Goal: Information Seeking & Learning: Learn about a topic

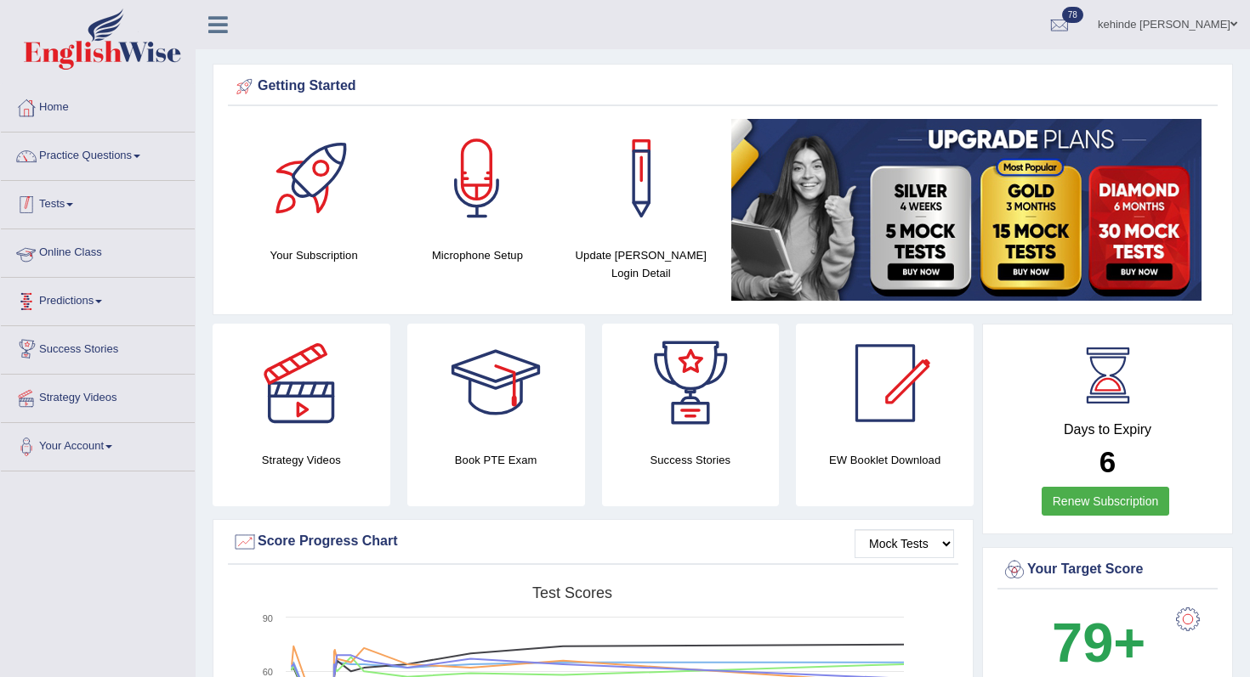
click at [50, 210] on link "Tests" at bounding box center [98, 202] width 194 height 43
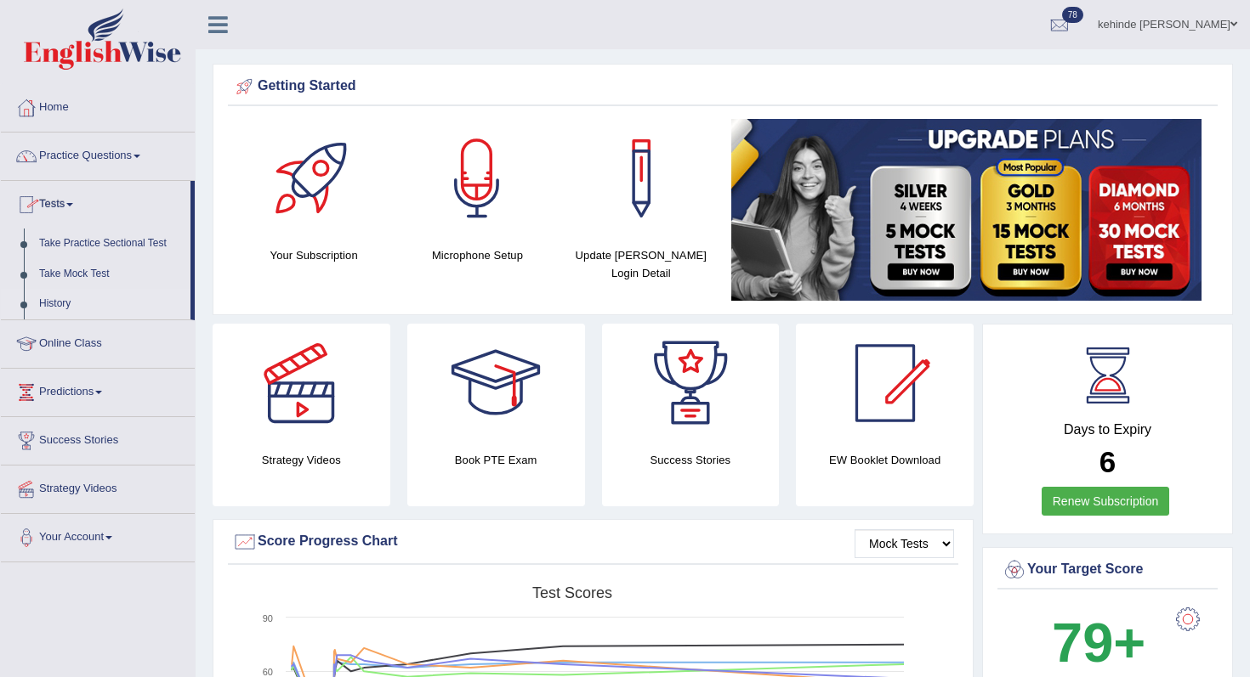
click at [55, 303] on link "History" at bounding box center [110, 304] width 159 height 31
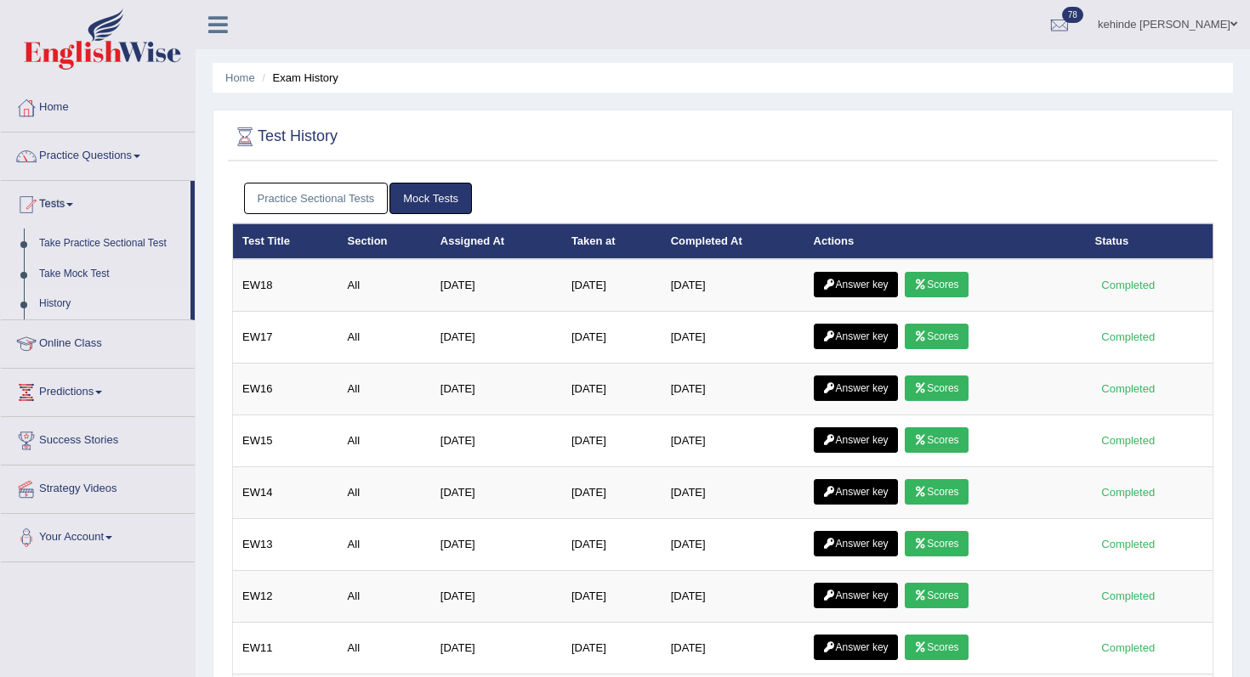
click at [319, 207] on link "Practice Sectional Tests" at bounding box center [316, 198] width 145 height 31
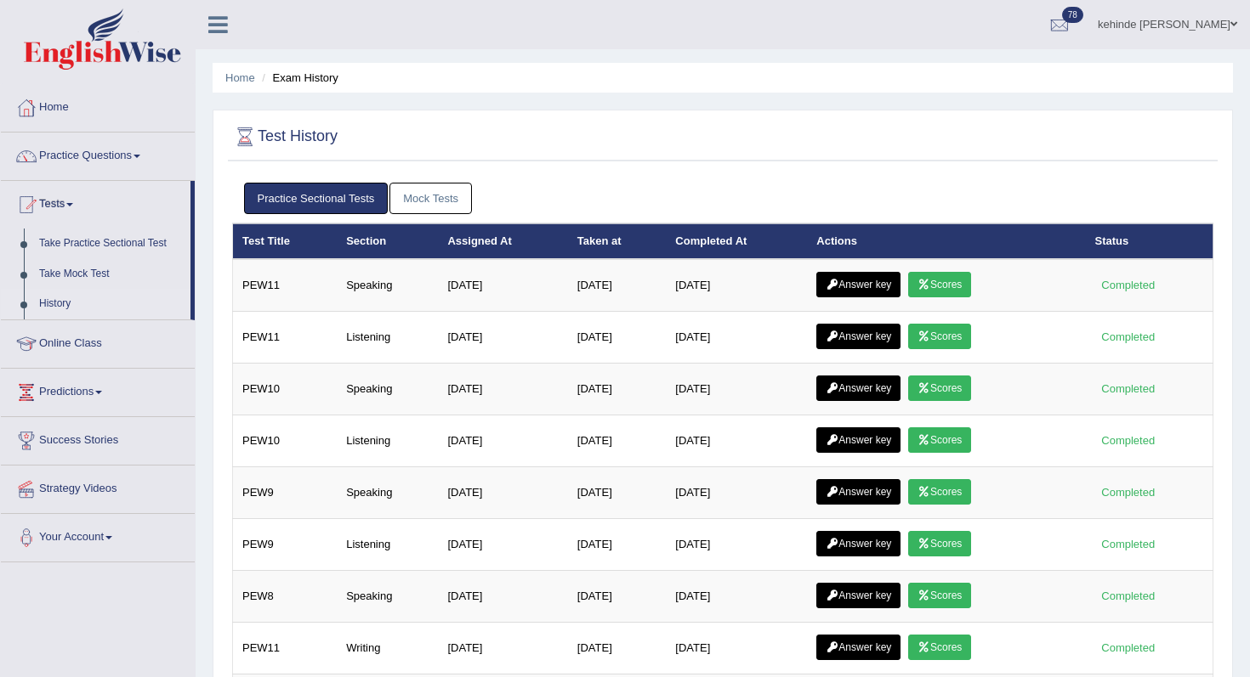
click at [425, 197] on link "Mock Tests" at bounding box center [430, 198] width 82 height 31
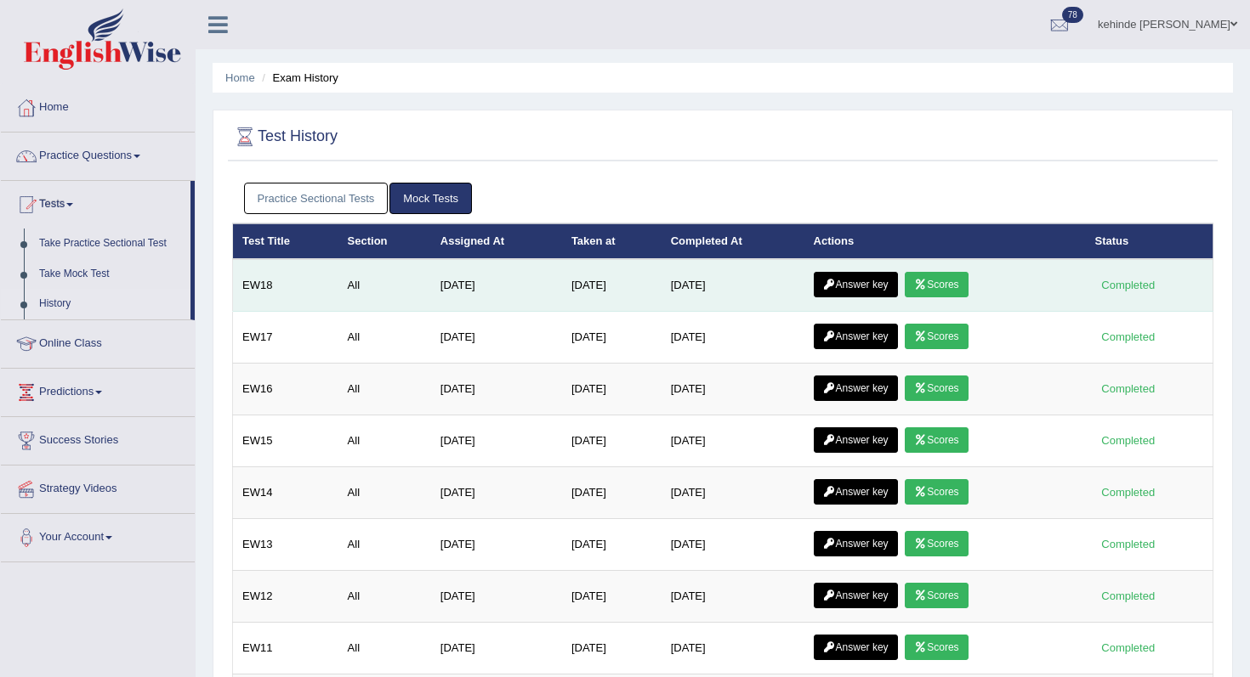
click at [857, 290] on link "Answer key" at bounding box center [855, 285] width 84 height 26
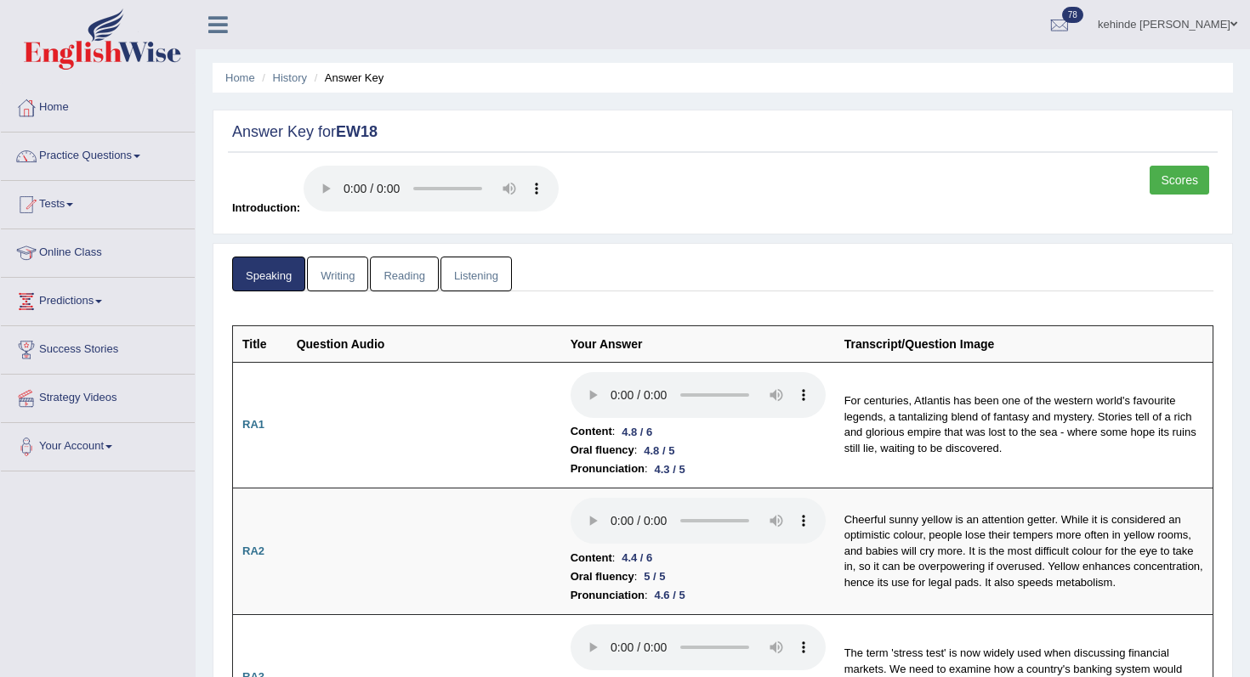
click at [1166, 169] on link "Scores" at bounding box center [1179, 180] width 60 height 29
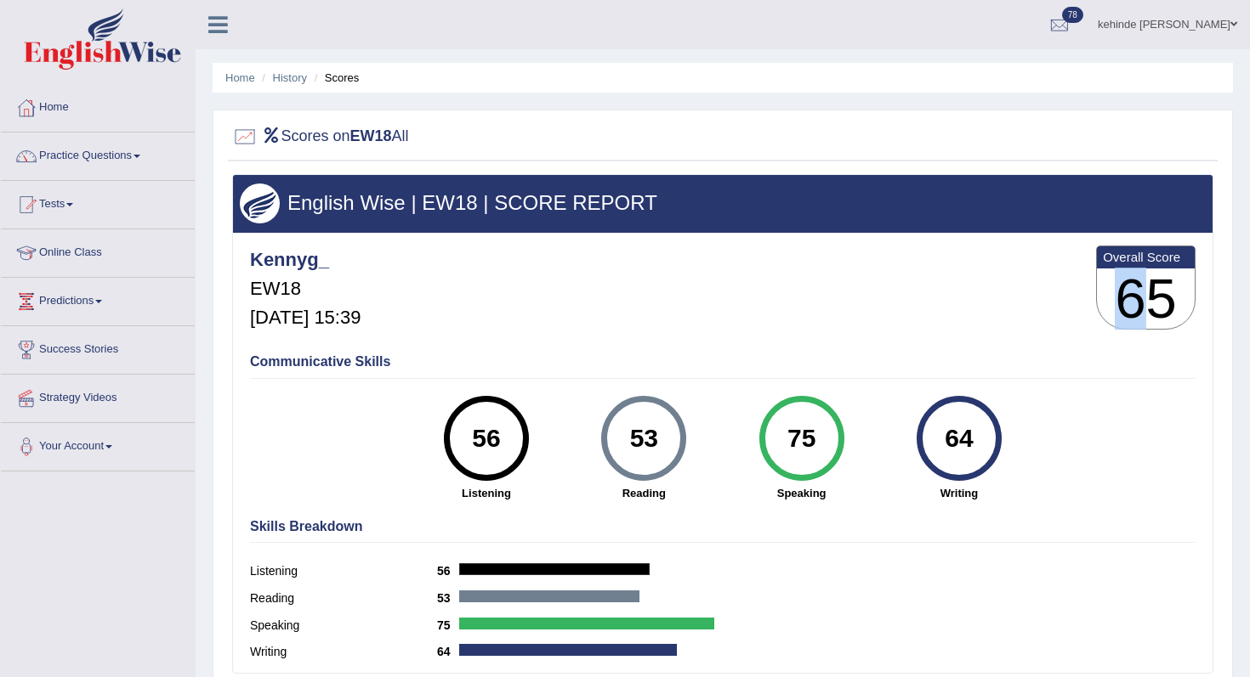
click at [1131, 319] on h3 "65" at bounding box center [1146, 299] width 98 height 61
click at [1146, 416] on div "Communicative Skills 56 Listening 53 Reading 75 Speaking 64 Writing" at bounding box center [723, 426] width 954 height 161
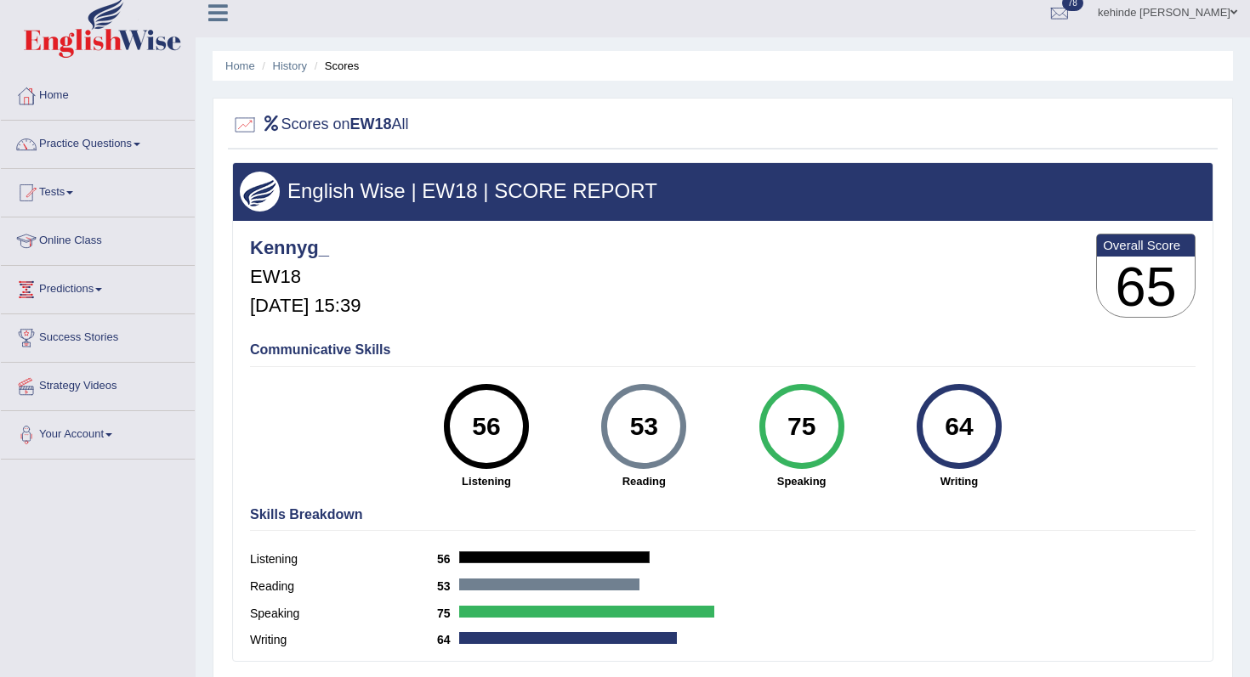
scroll to position [11, 0]
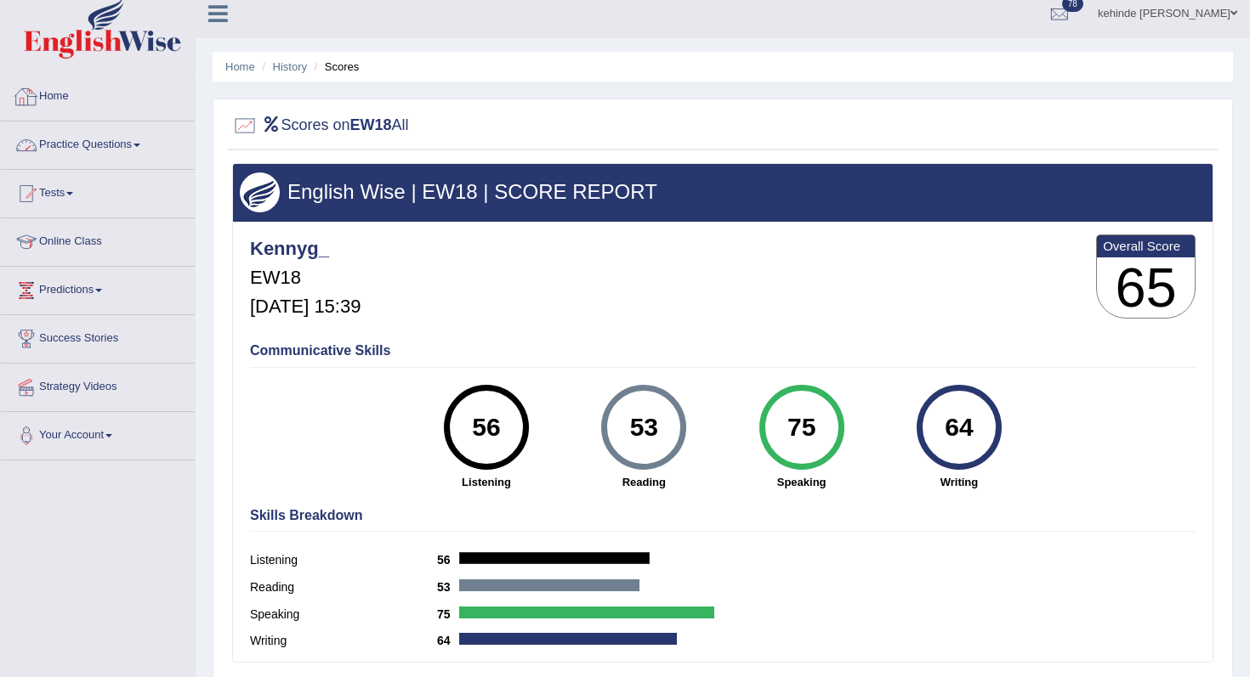
click at [81, 150] on link "Practice Questions" at bounding box center [98, 143] width 194 height 43
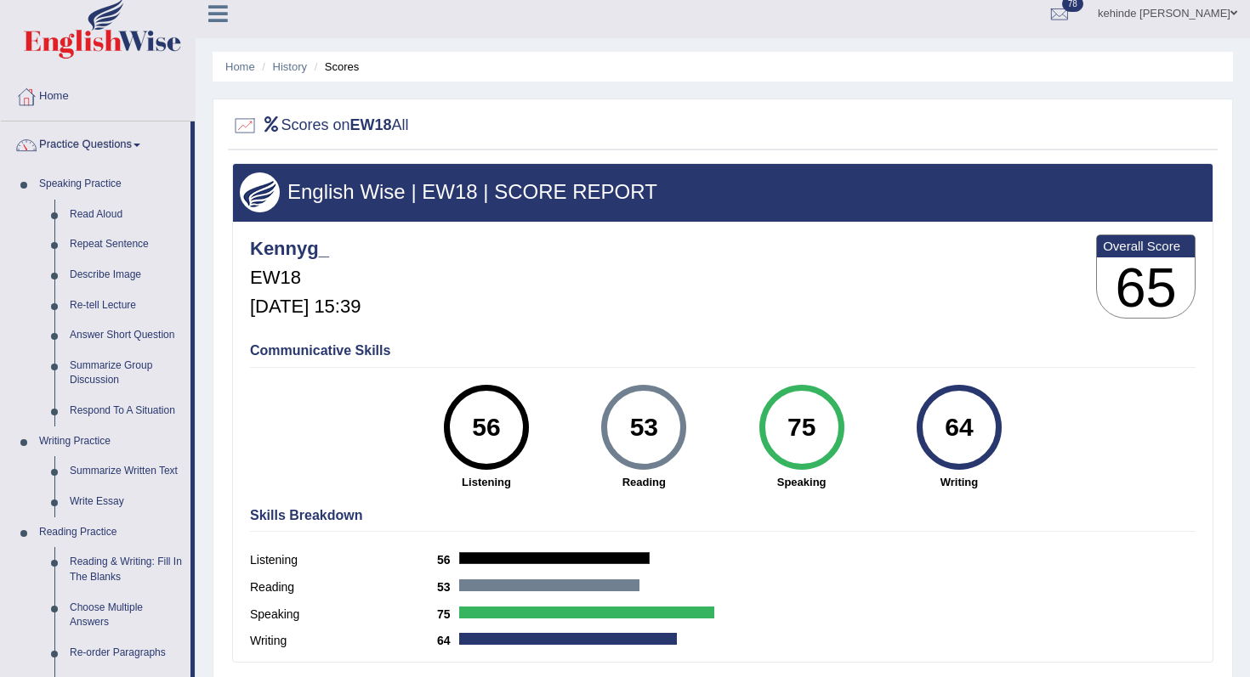
click at [86, 140] on link "Practice Questions" at bounding box center [96, 143] width 190 height 43
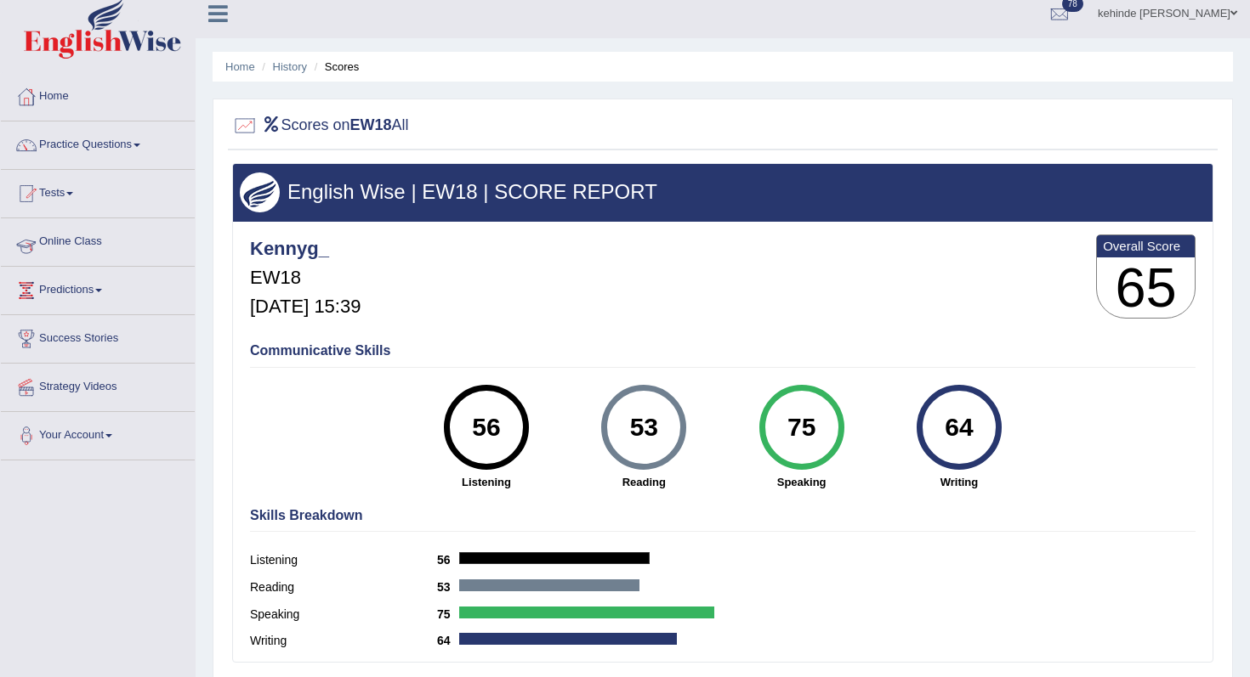
click at [80, 249] on link "Online Class" at bounding box center [98, 239] width 194 height 43
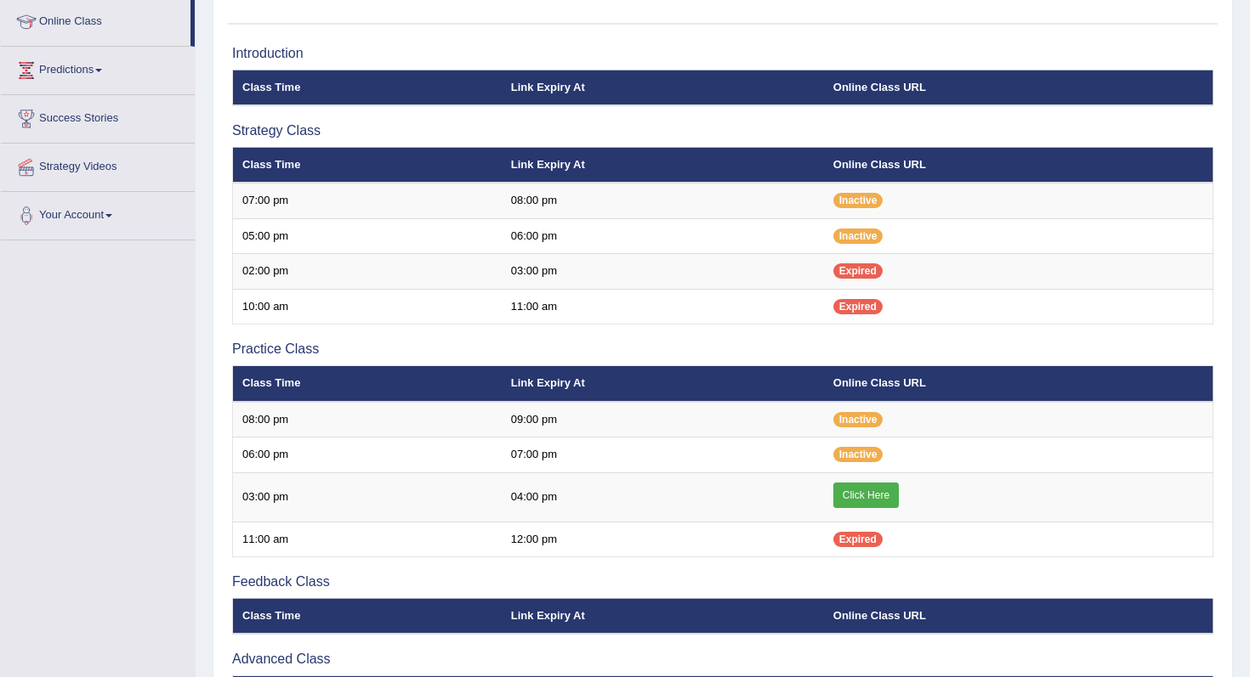
scroll to position [238, 0]
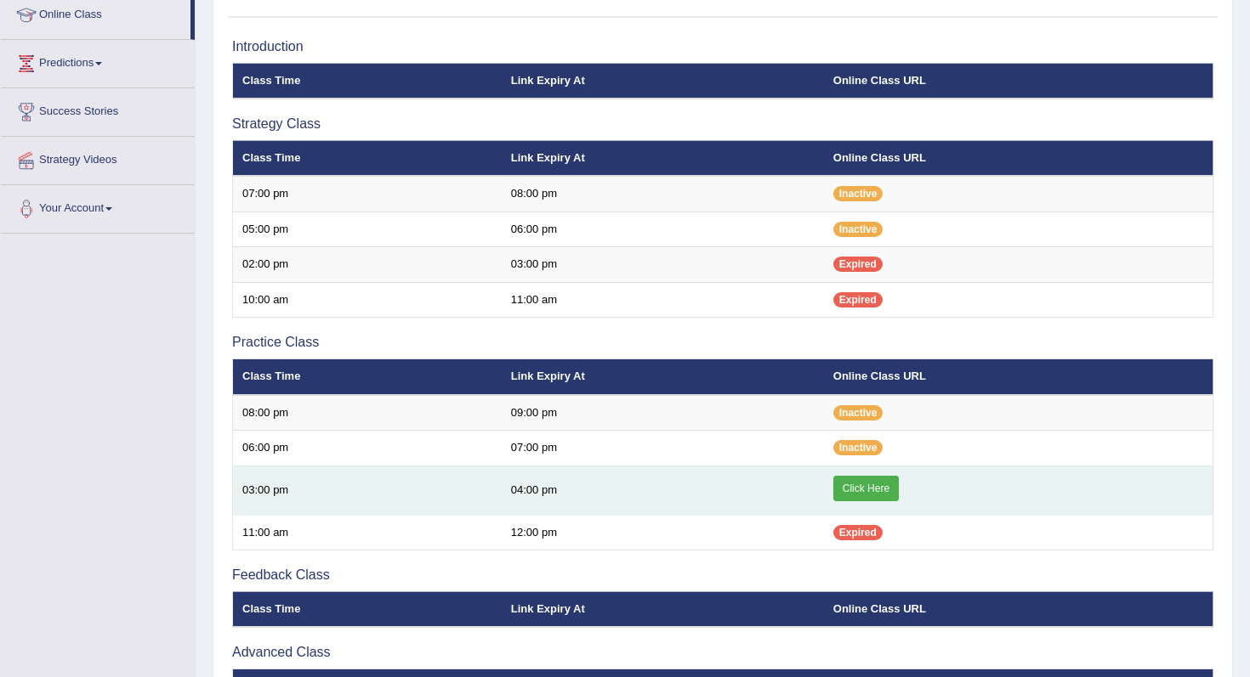
click at [844, 488] on link "Click Here" at bounding box center [865, 489] width 65 height 26
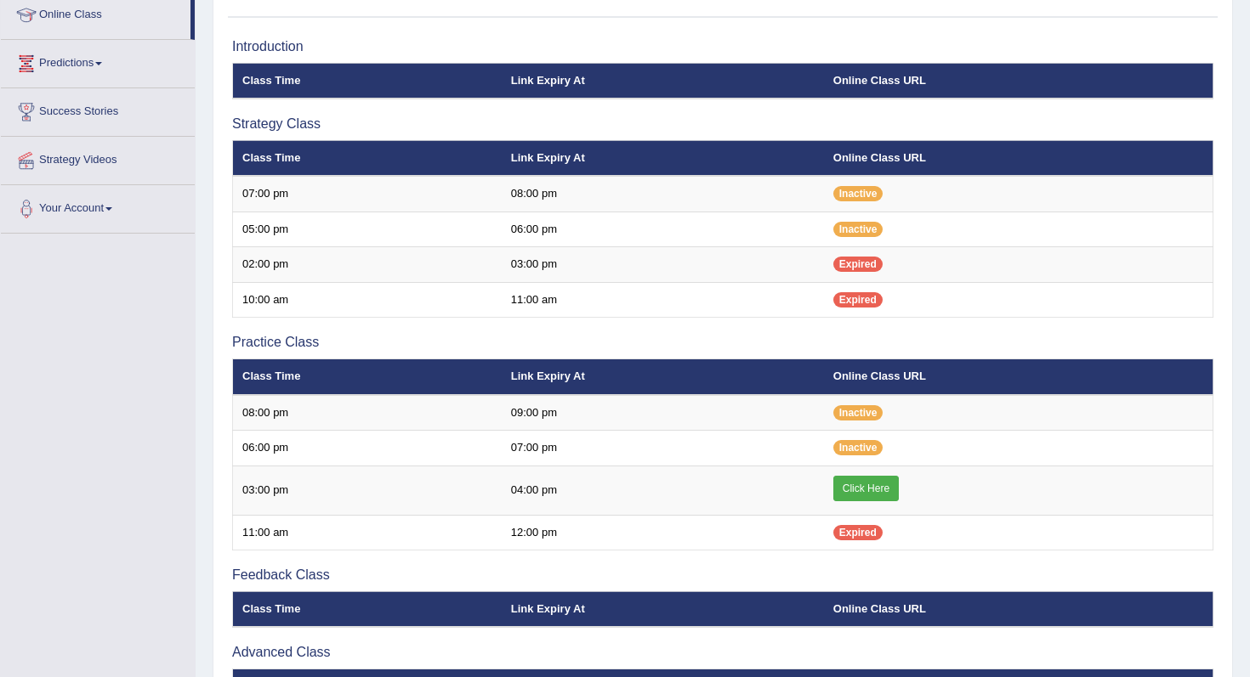
click at [191, 50] on link "Predictions" at bounding box center [98, 61] width 194 height 43
click at [191, 47] on li "Predictions Latest Predictions" at bounding box center [98, 79] width 194 height 79
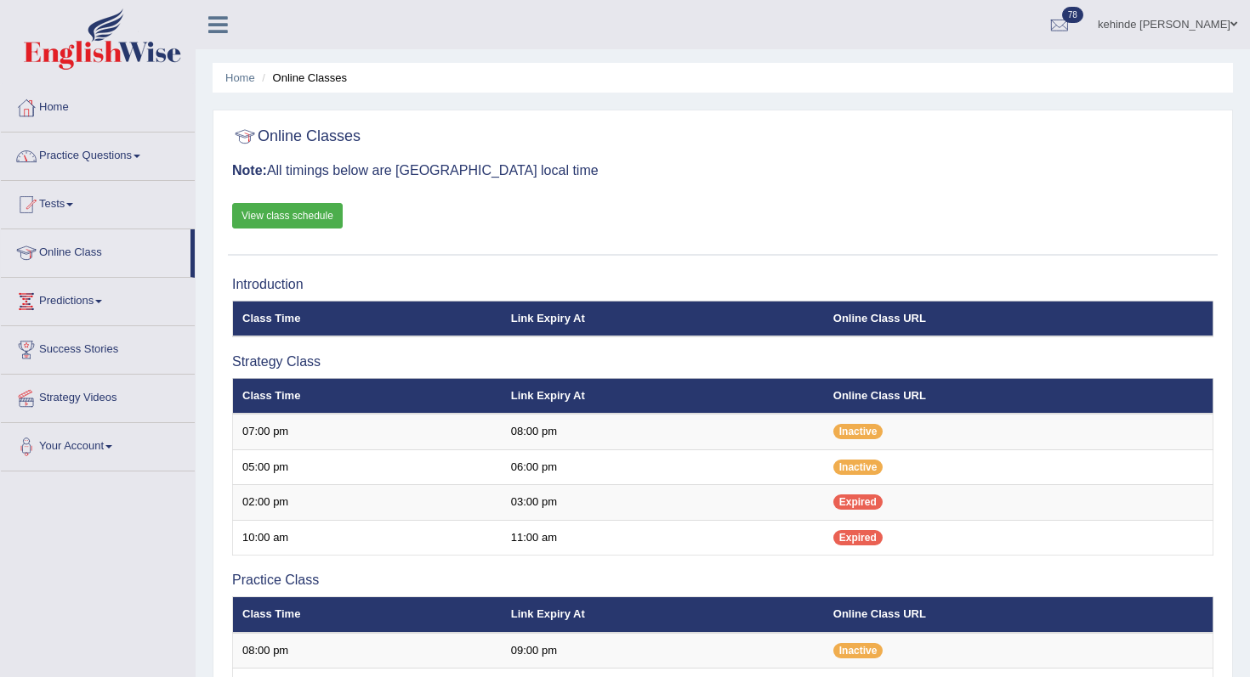
click at [89, 167] on link "Practice Questions" at bounding box center [98, 154] width 194 height 43
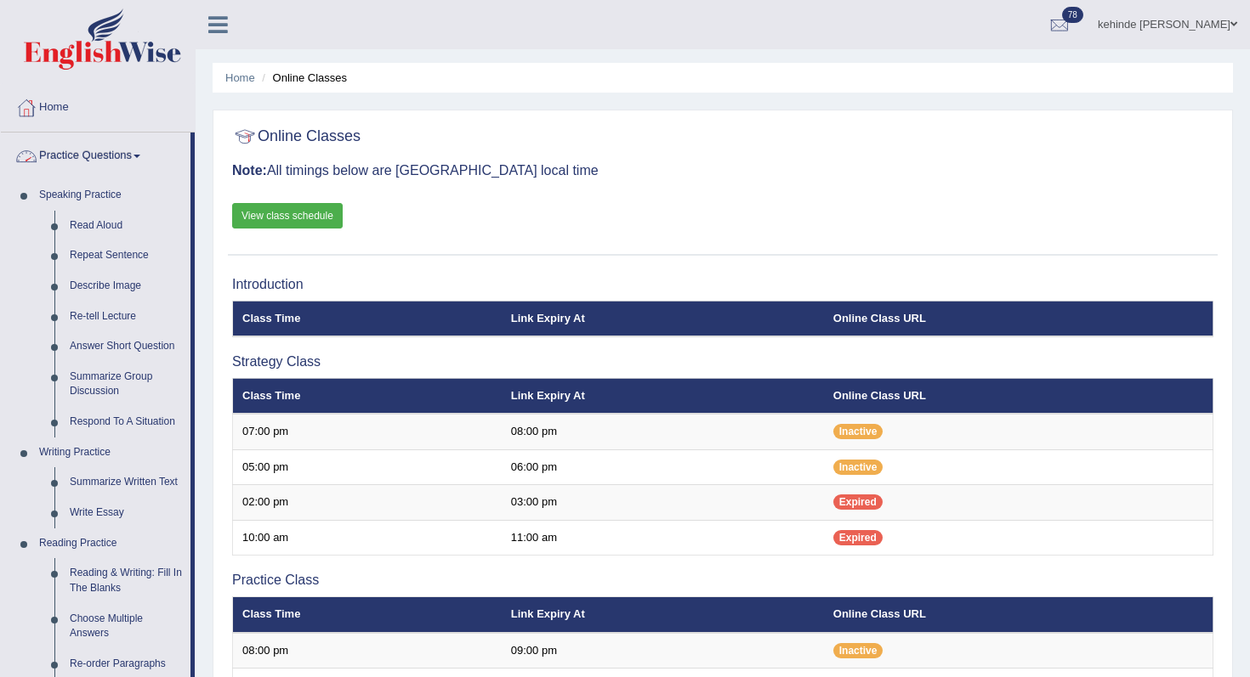
click at [64, 150] on link "Practice Questions" at bounding box center [96, 154] width 190 height 43
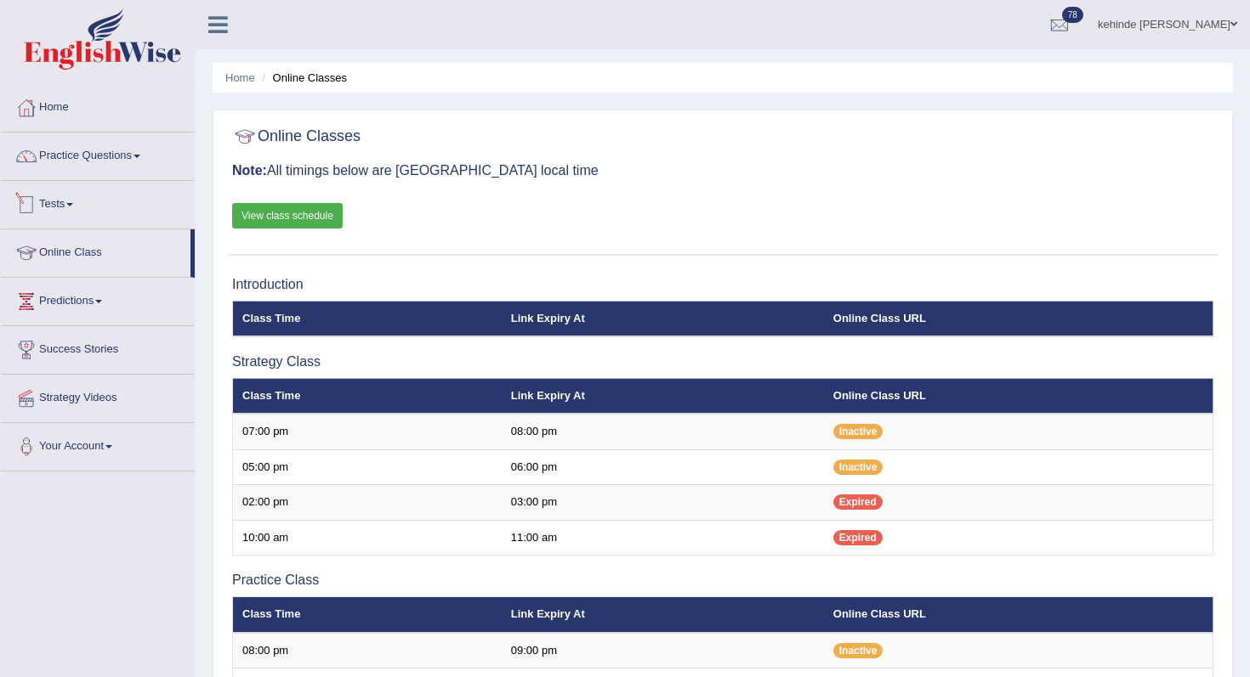
click at [61, 205] on link "Tests" at bounding box center [98, 202] width 194 height 43
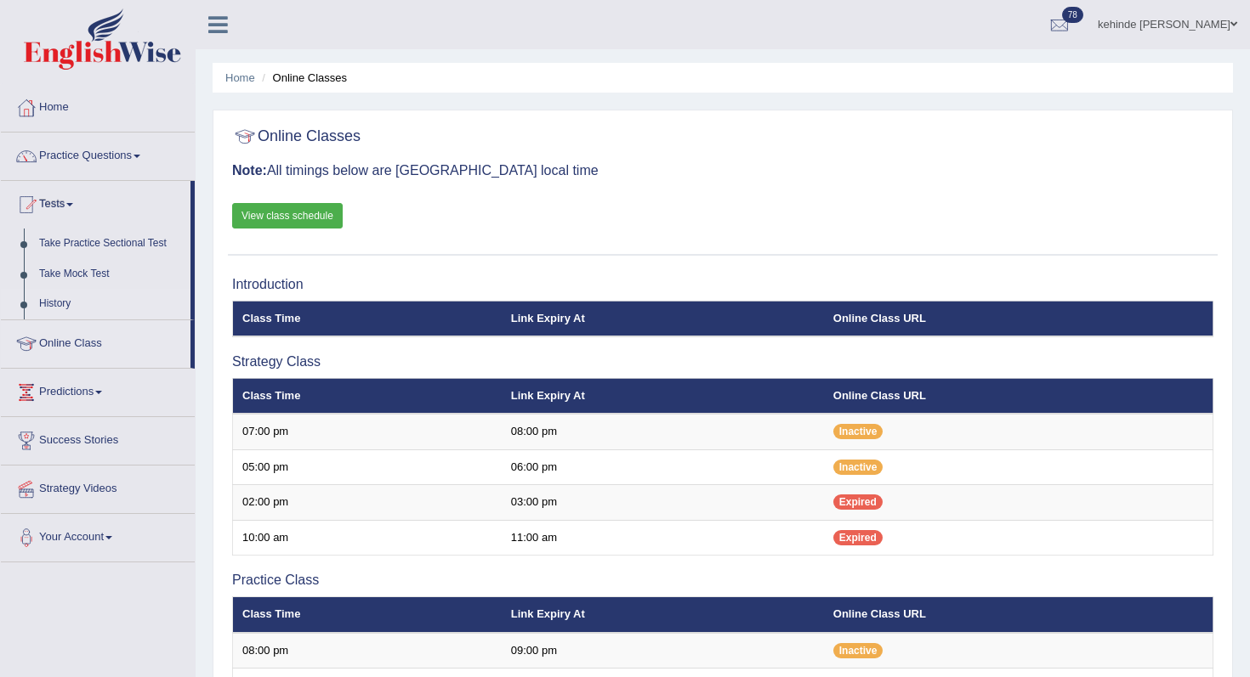
click at [47, 302] on link "History" at bounding box center [110, 304] width 159 height 31
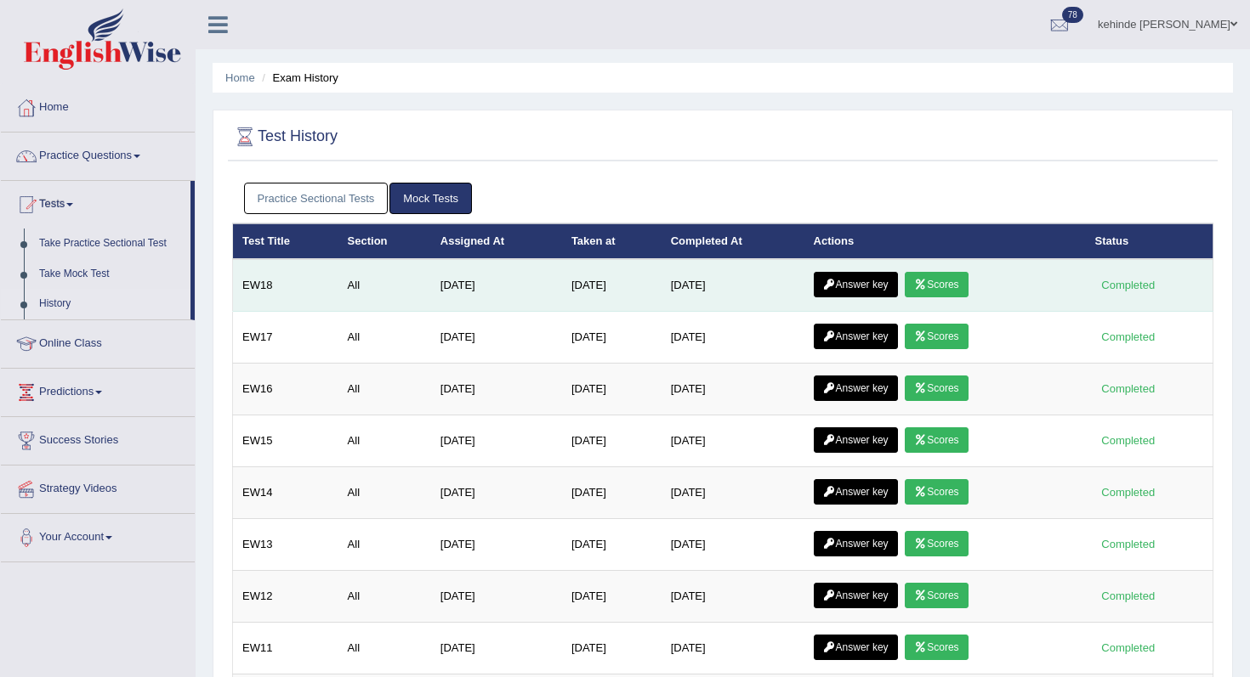
click at [879, 287] on link "Answer key" at bounding box center [855, 285] width 84 height 26
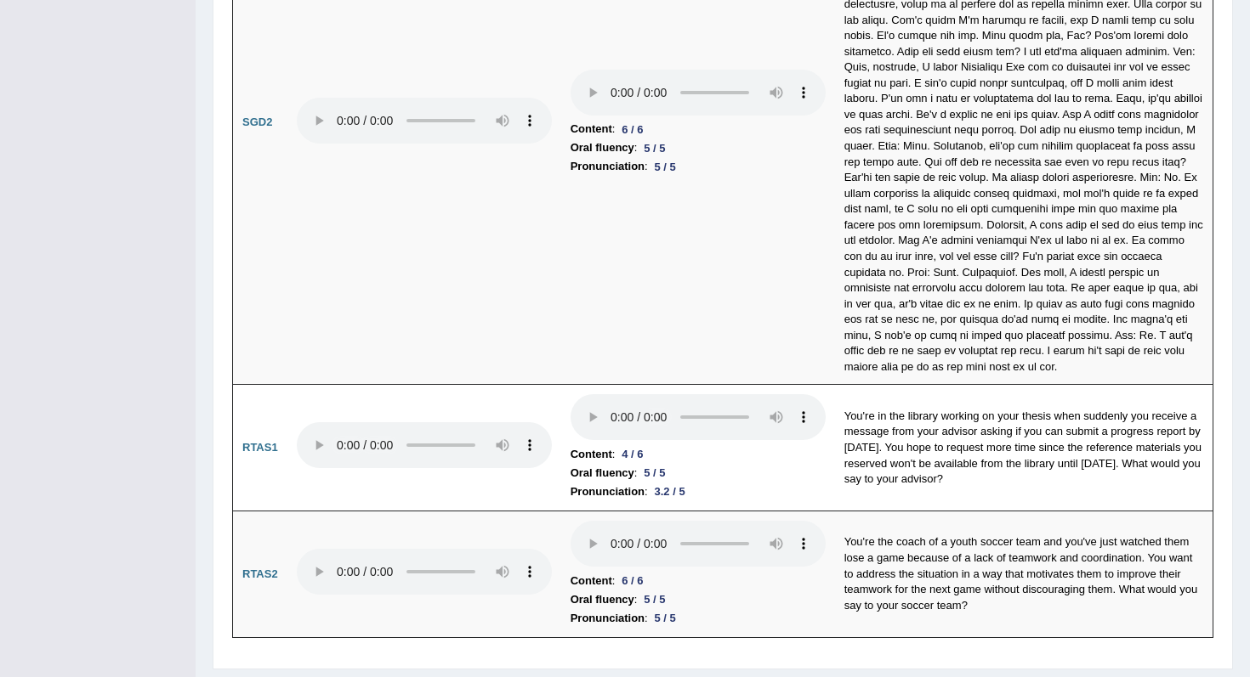
scroll to position [5434, 0]
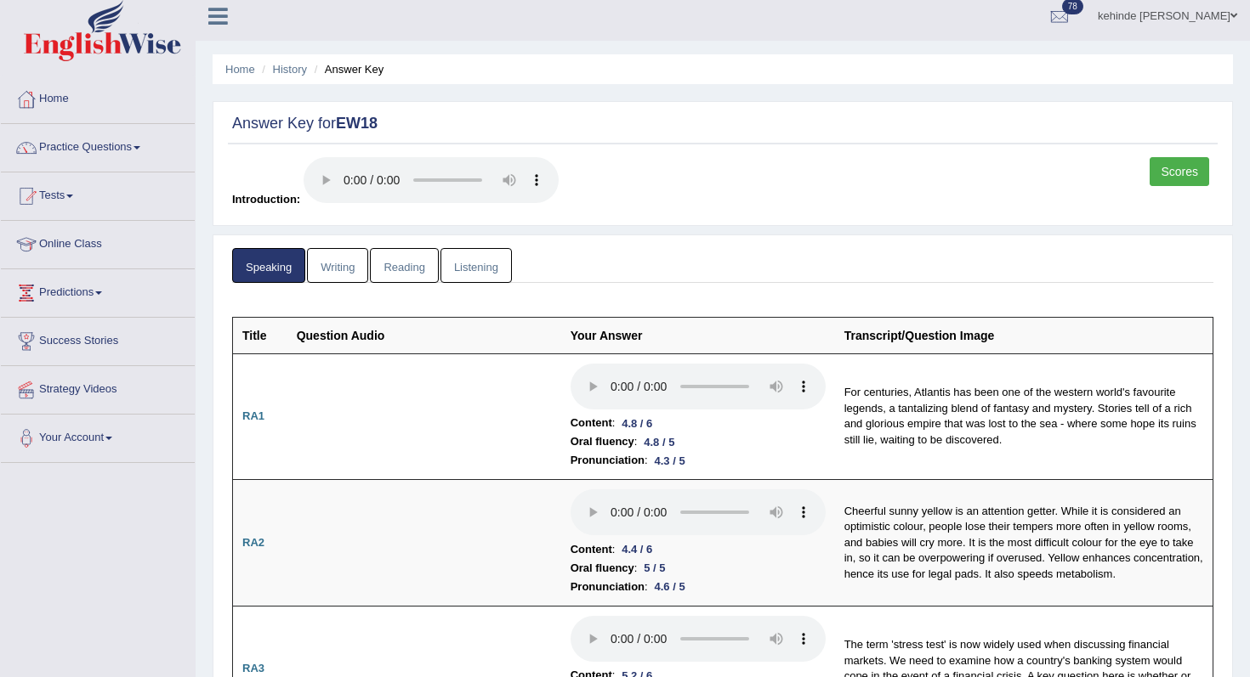
scroll to position [0, 0]
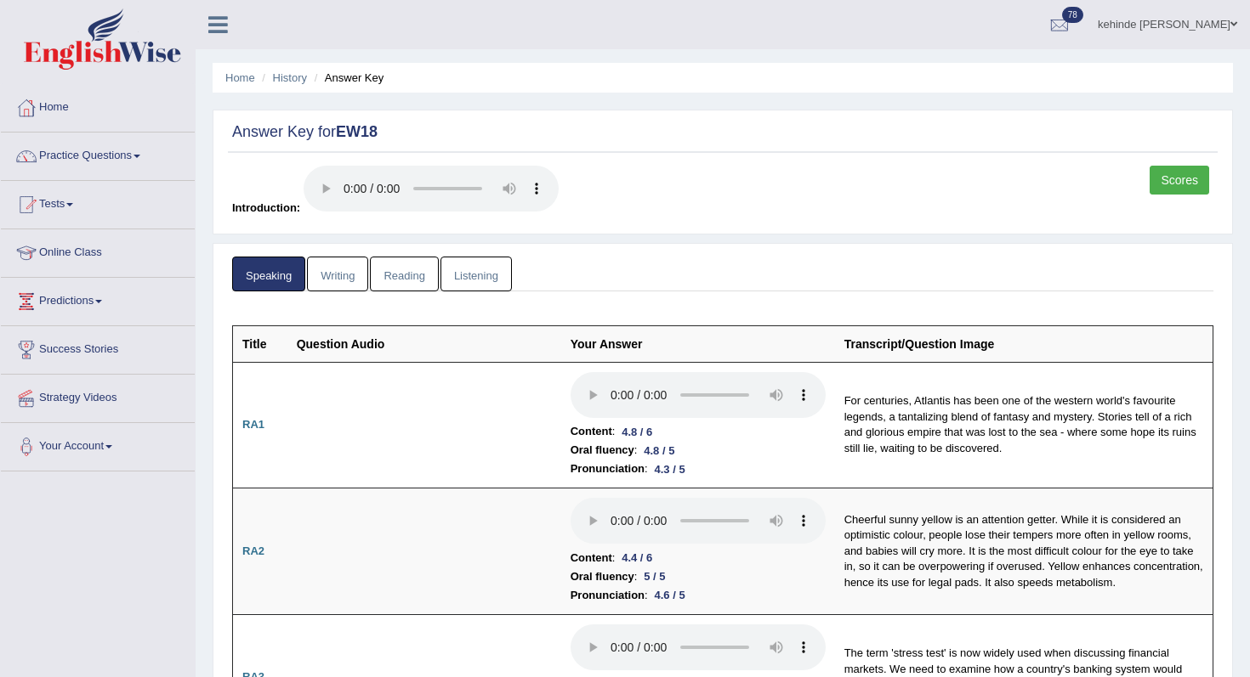
click at [326, 277] on link "Writing" at bounding box center [337, 274] width 61 height 35
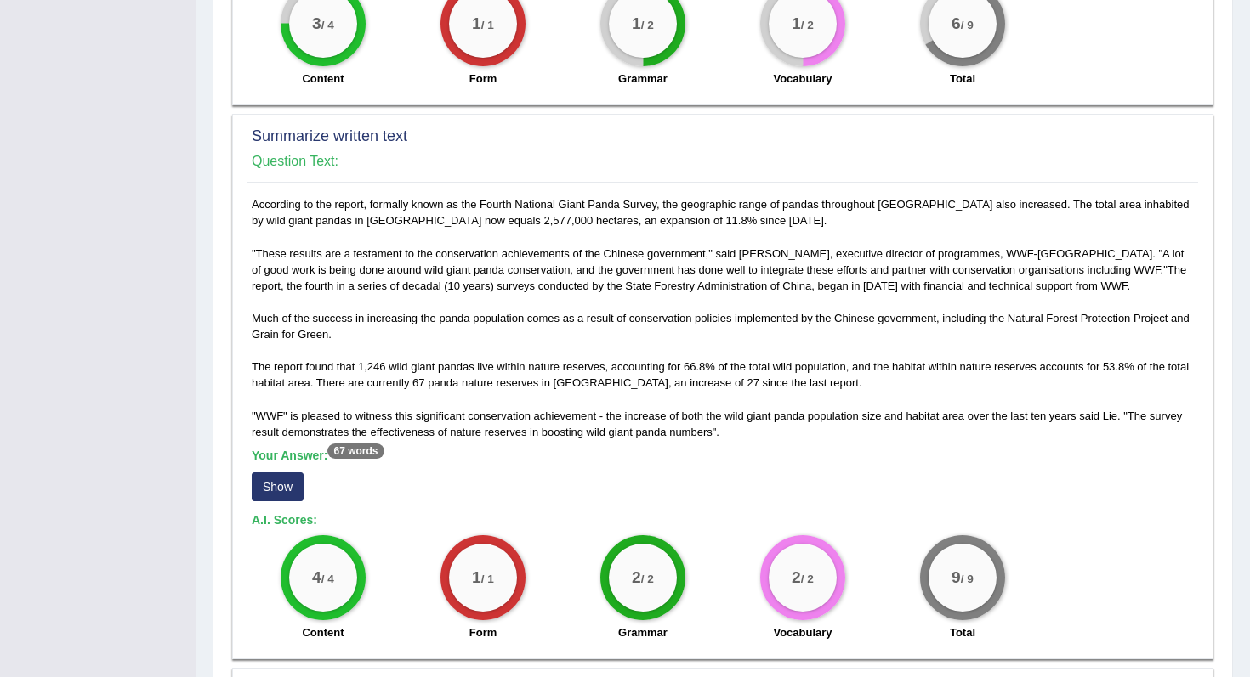
scroll to position [714, 0]
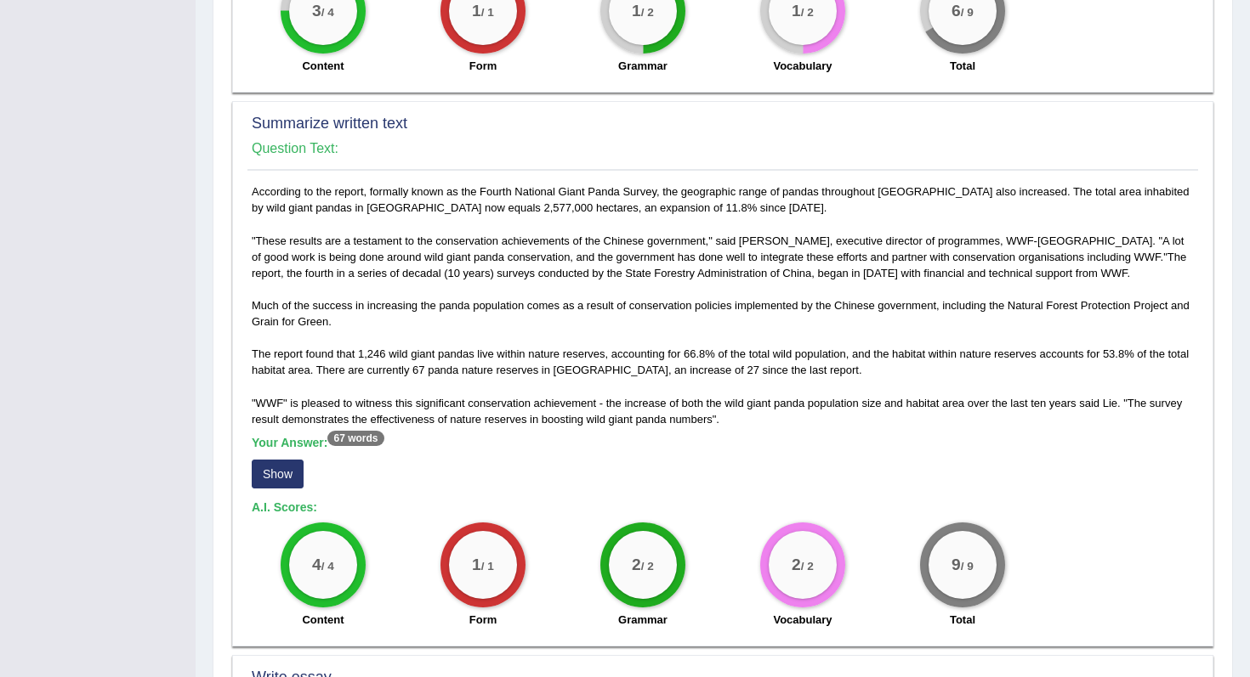
click at [281, 477] on button "Show" at bounding box center [278, 474] width 52 height 29
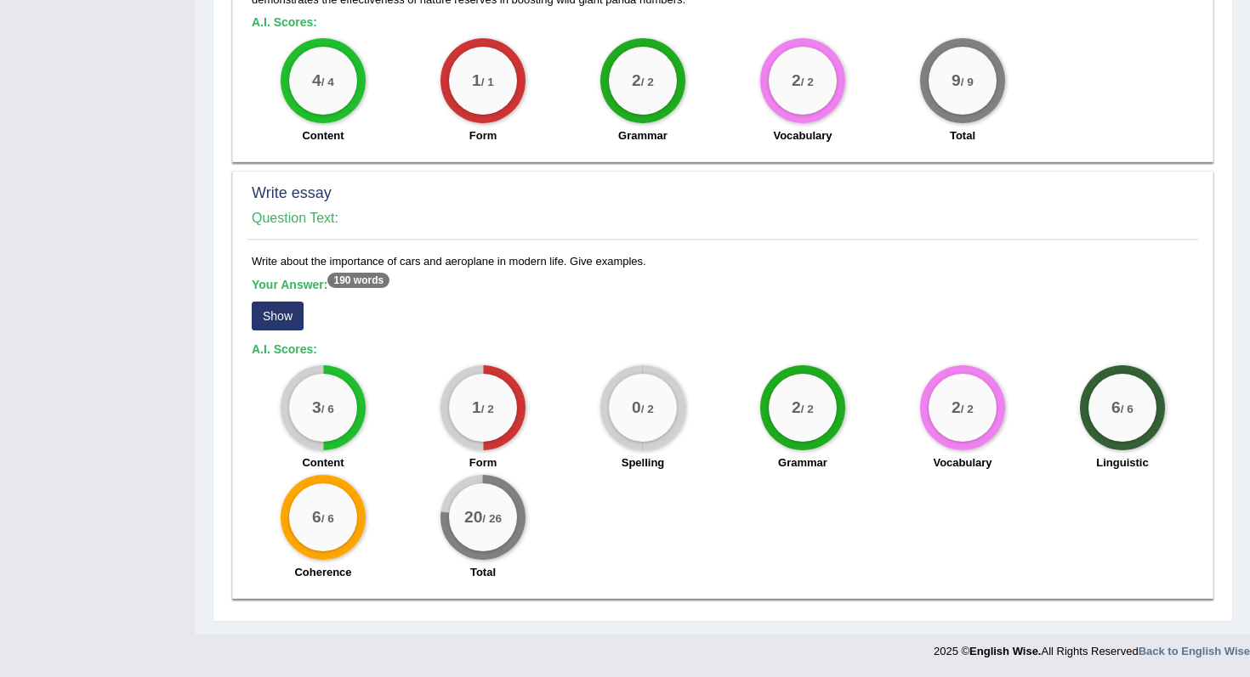
scroll to position [1182, 0]
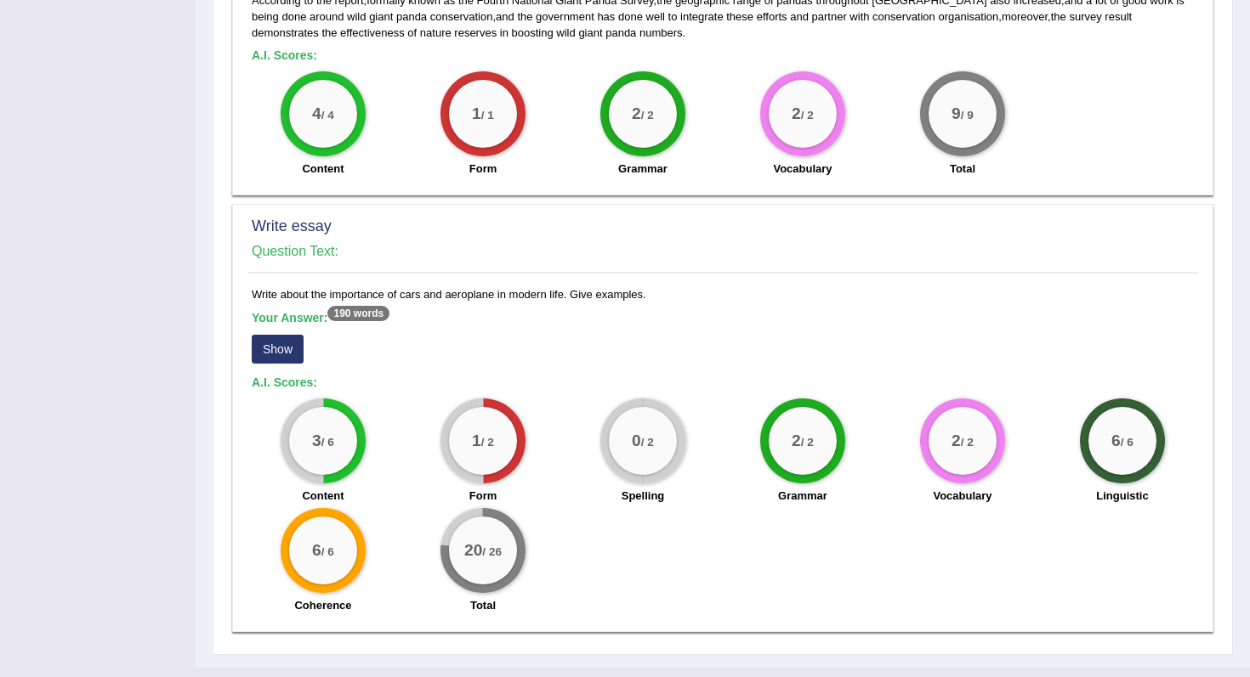
click at [271, 349] on button "Show" at bounding box center [278, 349] width 52 height 29
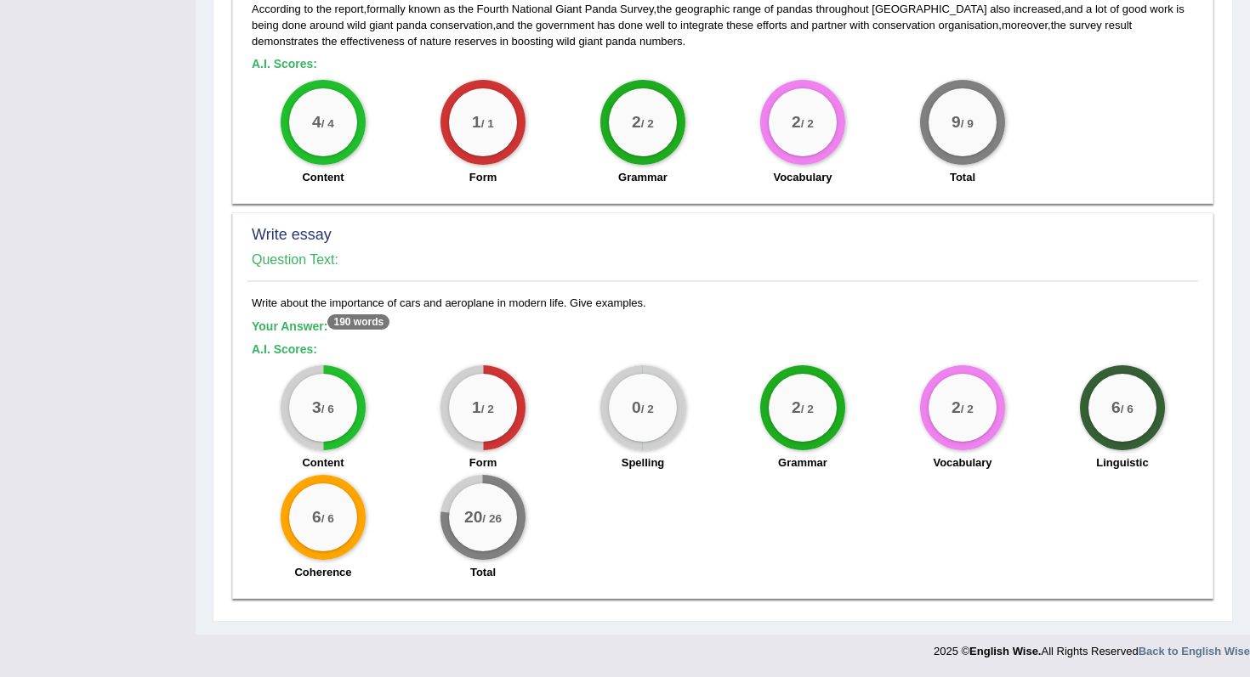
scroll to position [1174, 0]
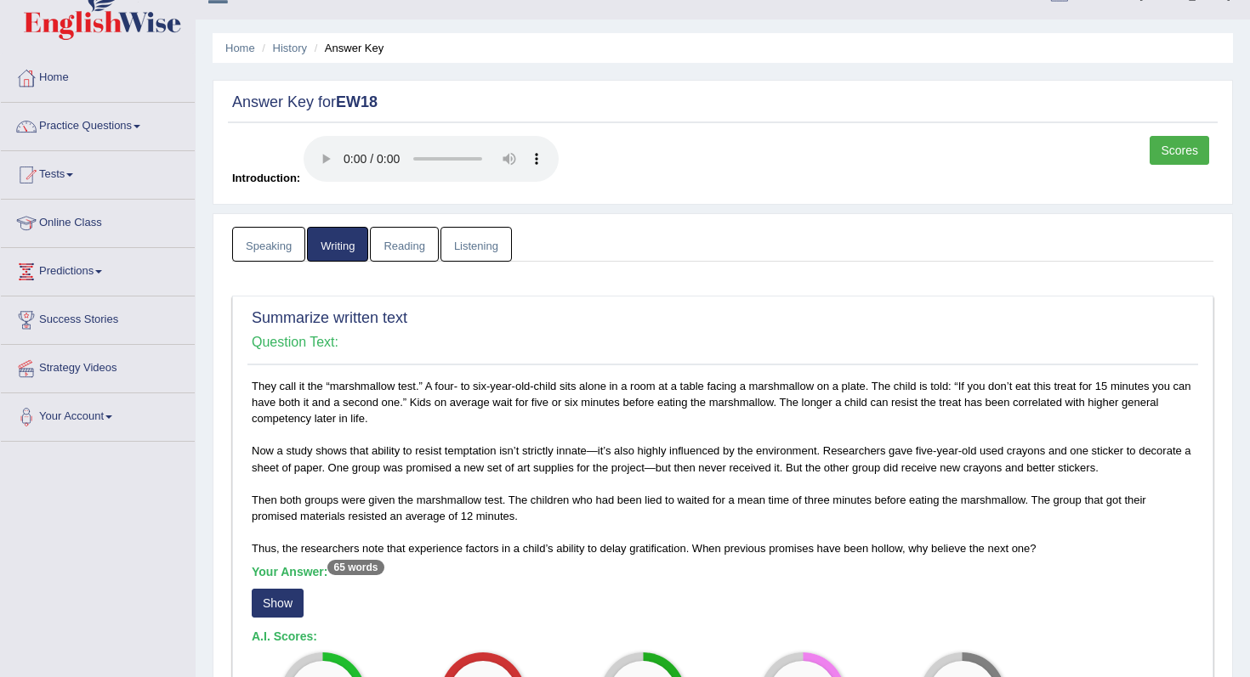
scroll to position [19, 0]
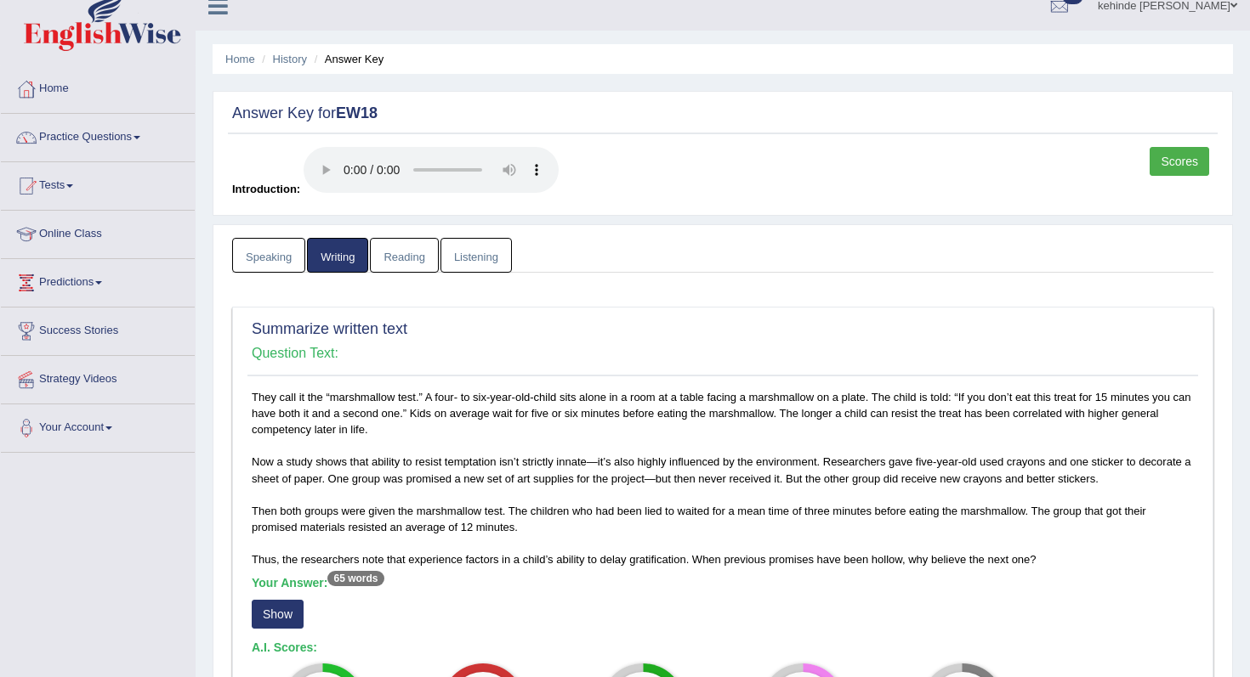
click at [397, 257] on link "Reading" at bounding box center [404, 255] width 68 height 35
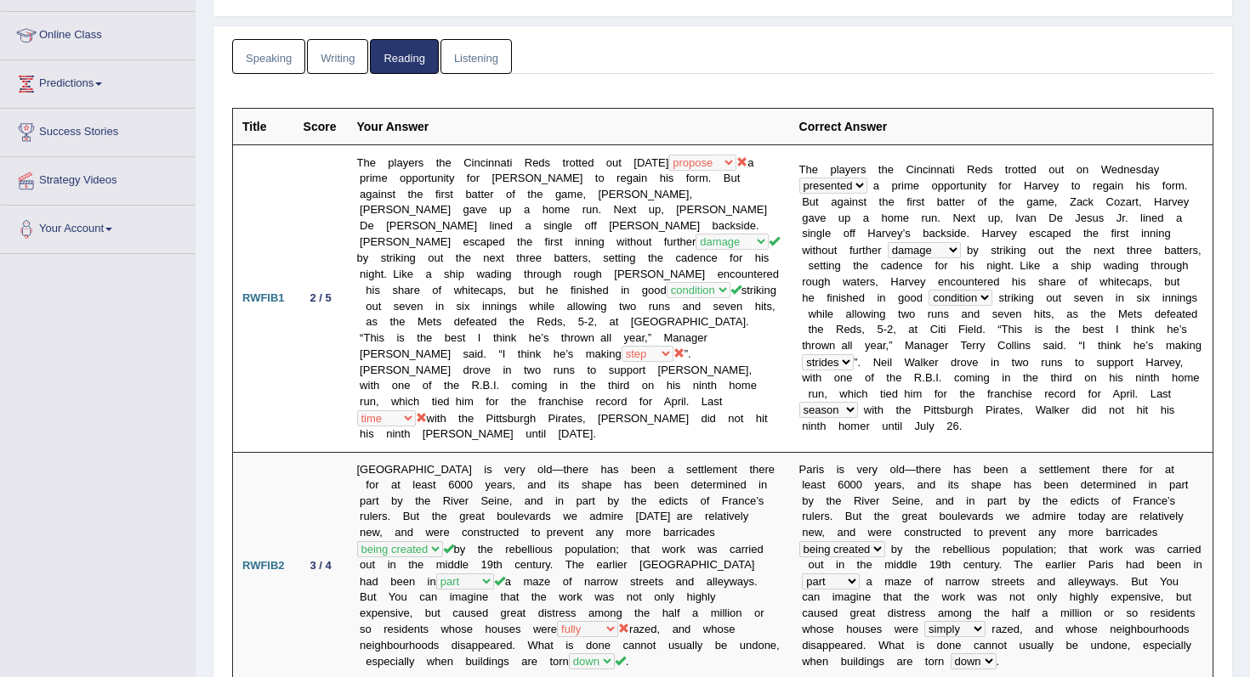
scroll to position [184, 0]
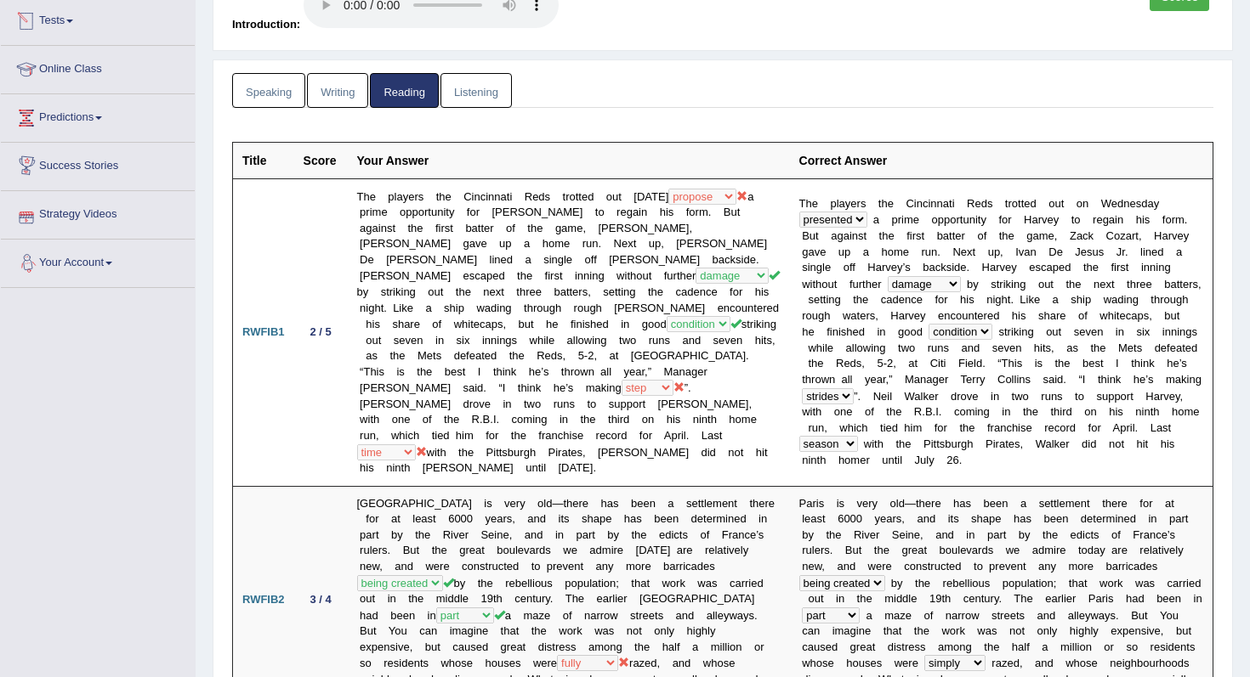
click at [472, 87] on link "Listening" at bounding box center [475, 90] width 71 height 35
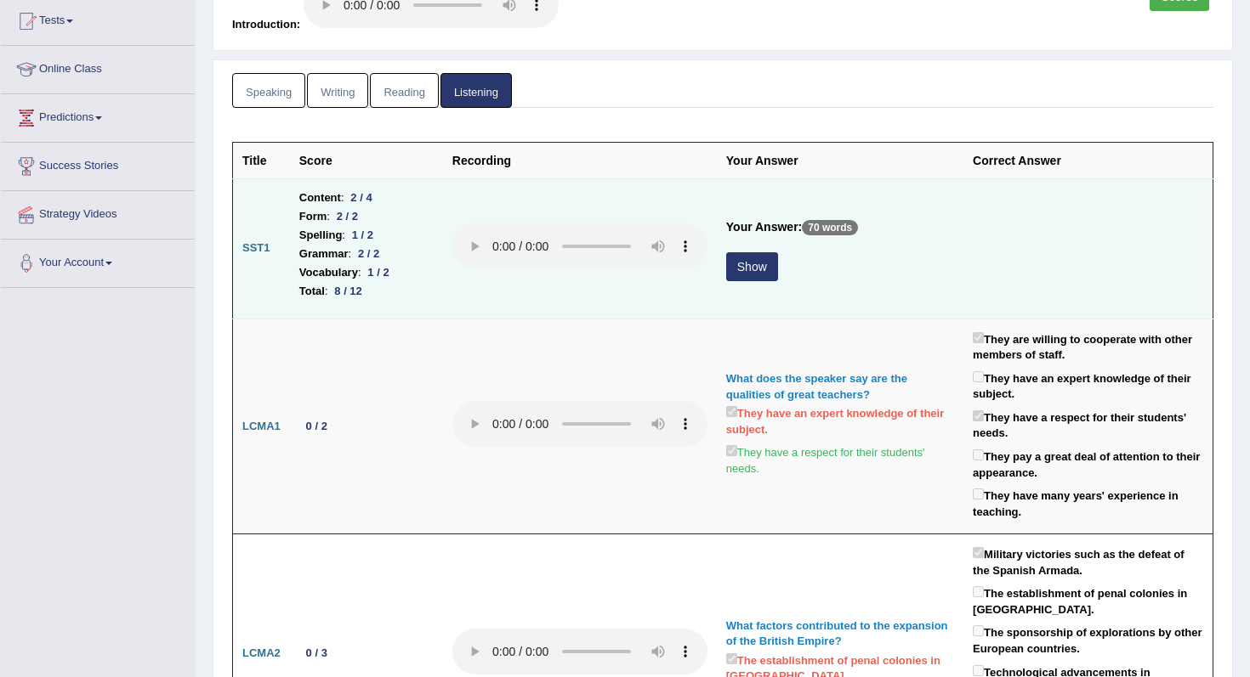
click at [760, 266] on button "Show" at bounding box center [752, 266] width 52 height 29
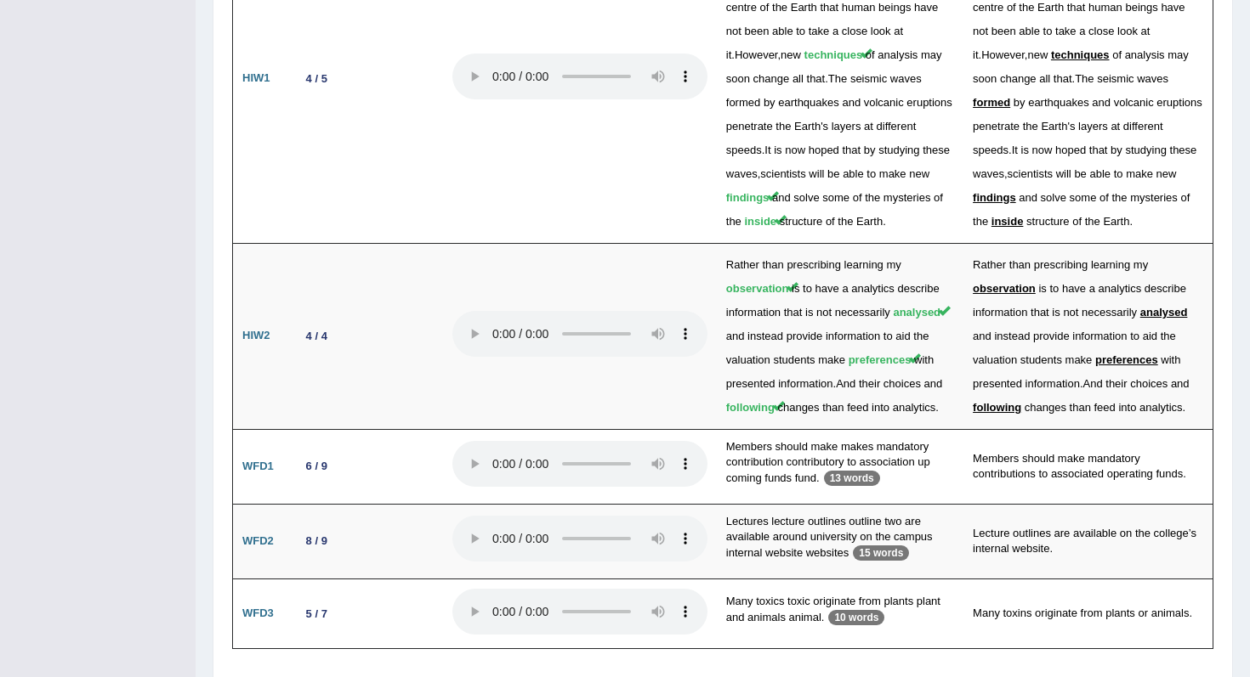
scroll to position [3276, 0]
